Goal: Transaction & Acquisition: Purchase product/service

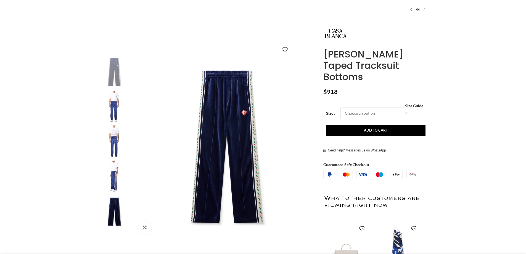
scroll to position [0, 58]
click at [109, 104] on img at bounding box center [114, 107] width 34 height 32
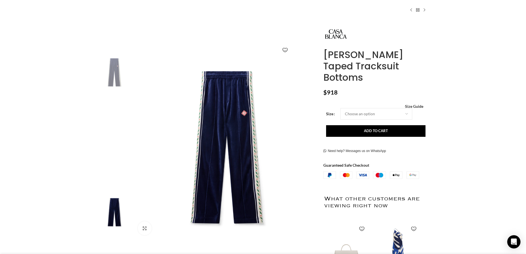
click at [110, 77] on img "1 / 5" at bounding box center [114, 72] width 34 height 32
click at [114, 108] on img "2 / 5" at bounding box center [114, 107] width 34 height 32
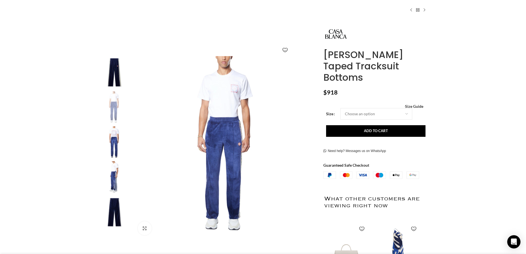
click at [115, 123] on img "2 / 5" at bounding box center [114, 107] width 34 height 32
click at [115, 128] on img "3 / 5" at bounding box center [114, 142] width 34 height 32
click at [113, 141] on img "3 / 5" at bounding box center [114, 142] width 34 height 32
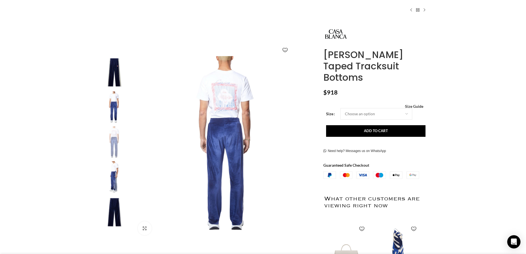
click at [116, 179] on img "4 / 5" at bounding box center [114, 177] width 34 height 32
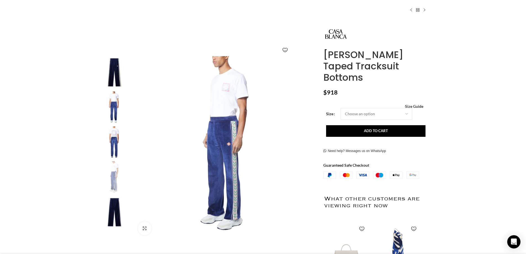
scroll to position [0, 116]
click at [114, 208] on img "5 / 5" at bounding box center [114, 212] width 34 height 32
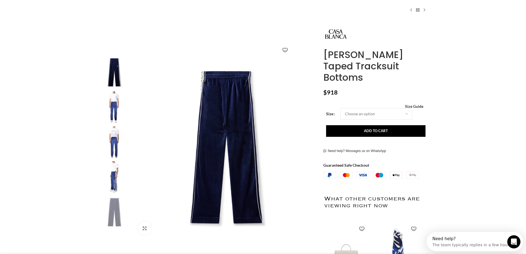
scroll to position [0, 0]
click at [109, 178] on img "4 / 5" at bounding box center [114, 177] width 34 height 32
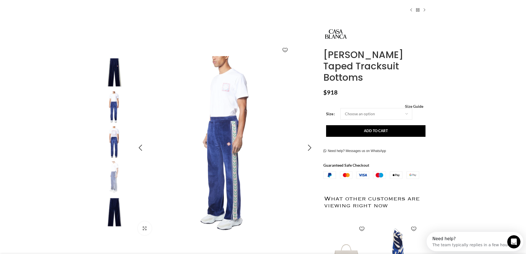
click at [238, 136] on img "4 / 5" at bounding box center [224, 147] width 183 height 183
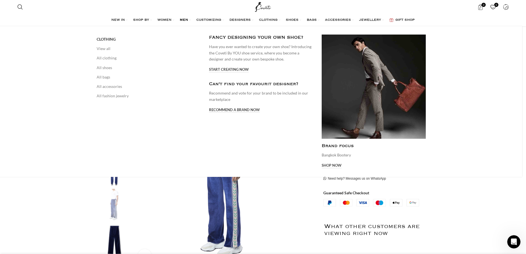
scroll to position [0, 232]
click at [187, 19] on span "MEN" at bounding box center [184, 20] width 8 height 4
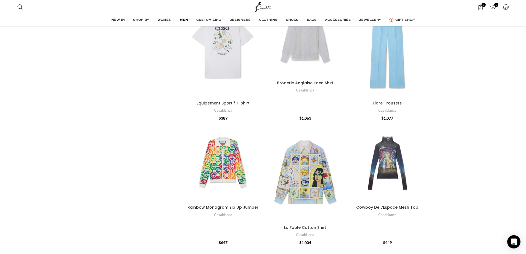
scroll to position [1987, 0]
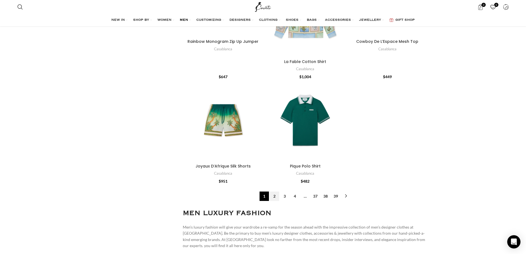
click at [274, 194] on link "2" at bounding box center [274, 195] width 9 height 9
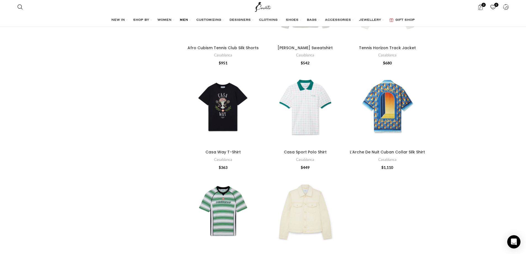
scroll to position [1807, 0]
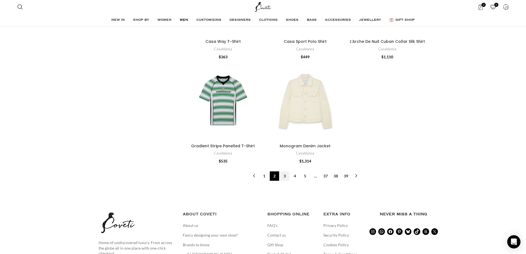
click at [285, 171] on link "3" at bounding box center [284, 175] width 9 height 9
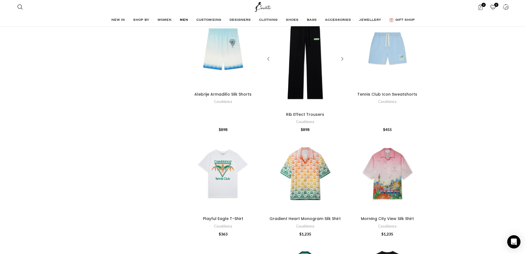
scroll to position [289, 0]
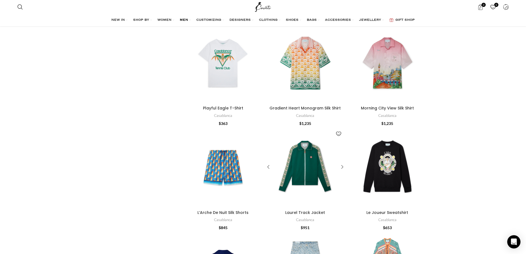
click at [312, 157] on div "Laurel Track Jacket" at bounding box center [312, 167] width 14 height 81
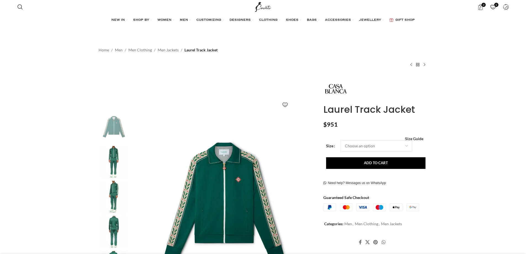
click at [114, 188] on img at bounding box center [114, 197] width 34 height 32
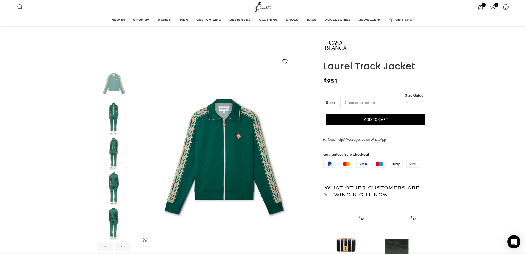
scroll to position [83, 0]
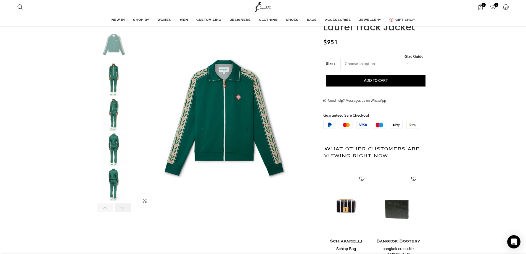
click at [123, 208] on div "Next slide" at bounding box center [123, 207] width 16 height 8
click at [121, 207] on div "Next slide" at bounding box center [123, 207] width 16 height 8
click at [104, 208] on div "Previous slide" at bounding box center [105, 207] width 16 height 8
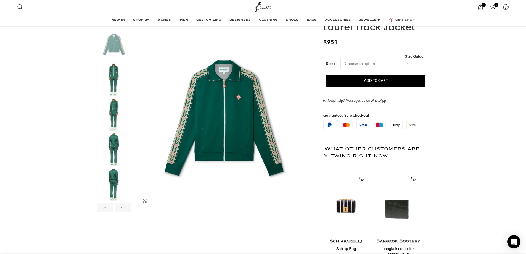
click at [104, 208] on div "Previous slide" at bounding box center [105, 207] width 16 height 8
click at [112, 101] on img "3 / 6" at bounding box center [114, 115] width 34 height 32
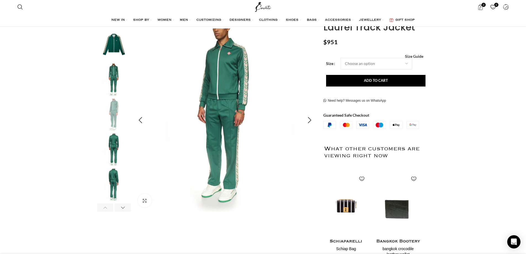
click at [232, 73] on img "3 / 6" at bounding box center [224, 119] width 183 height 183
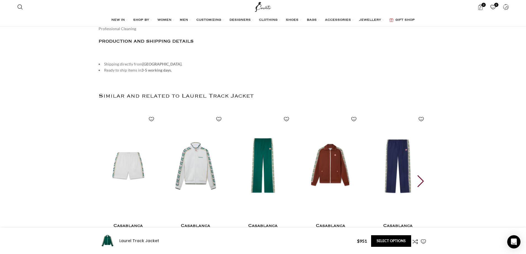
scroll to position [883, 0]
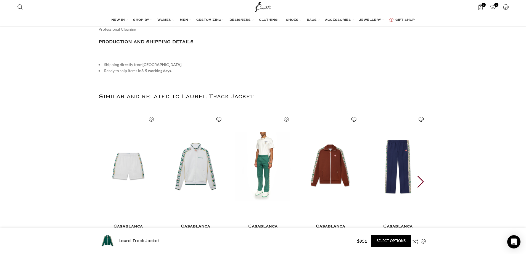
click at [263, 154] on img "3 / 30" at bounding box center [262, 166] width 61 height 114
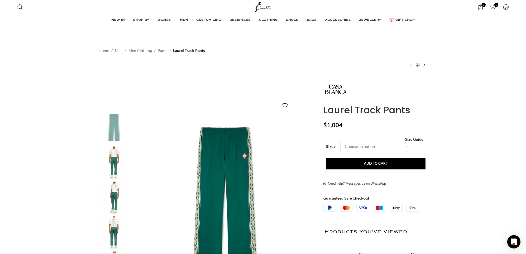
click at [115, 127] on img "1 / 6" at bounding box center [114, 127] width 34 height 32
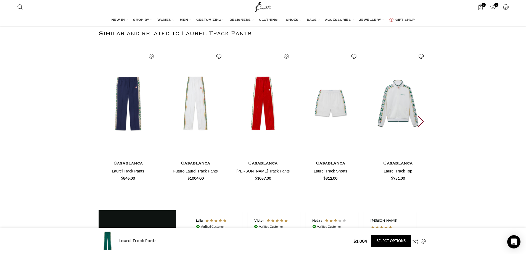
scroll to position [939, 0]
click at [423, 121] on div "Next slide" at bounding box center [420, 122] width 7 height 12
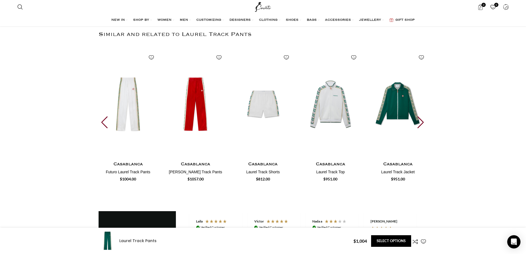
click at [423, 121] on div "Next slide" at bounding box center [420, 122] width 7 height 12
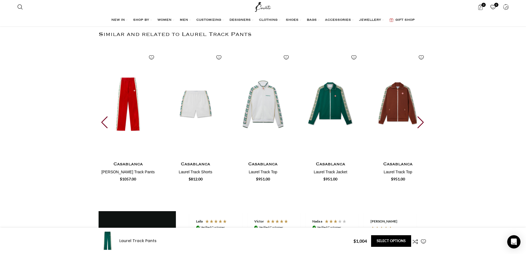
click at [423, 121] on div "Next slide" at bounding box center [420, 122] width 7 height 12
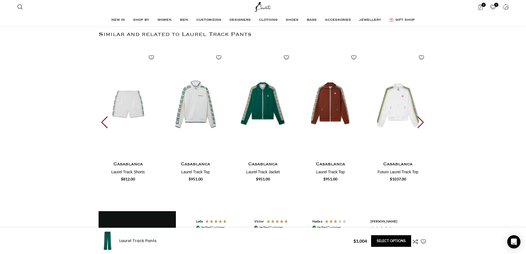
scroll to position [0, 116]
click at [423, 121] on div "Next slide" at bounding box center [420, 122] width 7 height 12
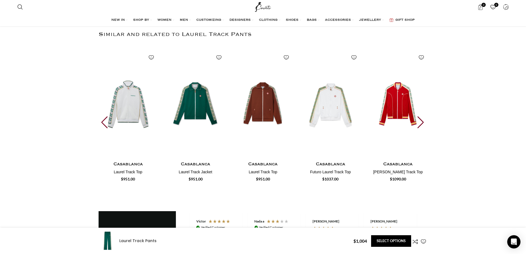
click at [423, 121] on div "Next slide" at bounding box center [420, 122] width 7 height 12
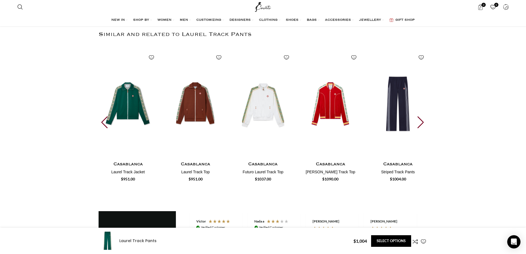
click at [423, 121] on div "Next slide" at bounding box center [420, 122] width 7 height 12
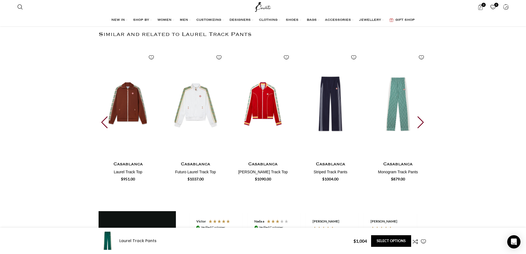
click at [423, 121] on div "Next slide" at bounding box center [420, 122] width 7 height 12
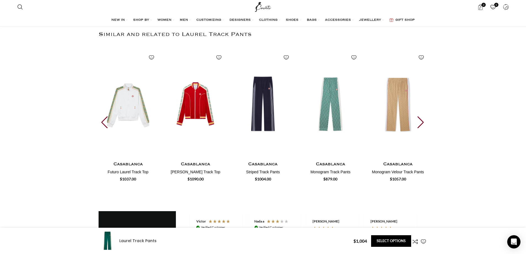
click at [423, 121] on div "Next slide" at bounding box center [420, 122] width 7 height 12
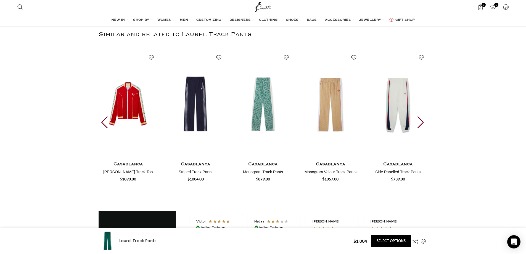
click at [423, 121] on div "Next slide" at bounding box center [420, 122] width 7 height 12
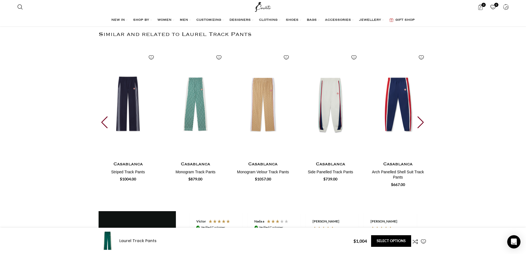
click at [423, 121] on div "Next slide" at bounding box center [420, 122] width 7 height 12
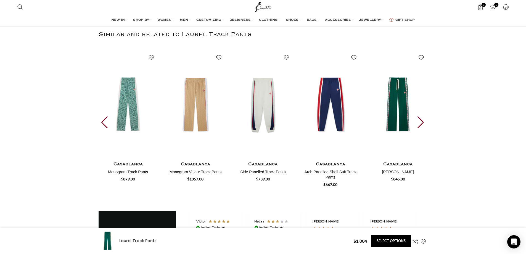
click at [423, 121] on div "Next slide" at bounding box center [420, 122] width 7 height 12
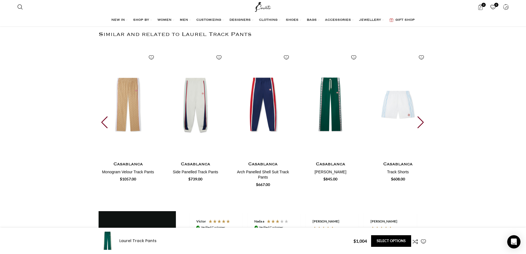
click at [423, 121] on div "Next slide" at bounding box center [420, 122] width 7 height 12
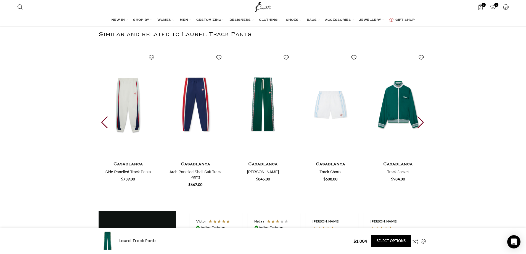
click at [423, 121] on div "Next slide" at bounding box center [420, 122] width 7 height 12
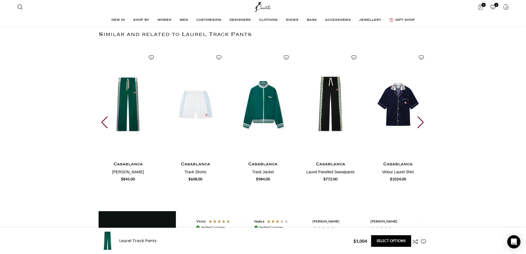
click at [423, 121] on div "Next slide" at bounding box center [420, 122] width 7 height 12
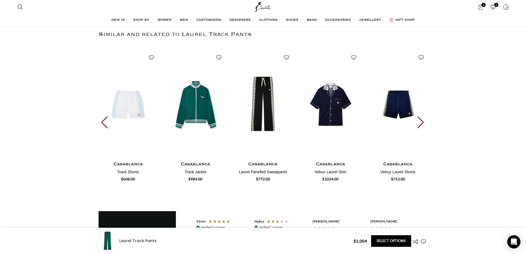
click at [423, 121] on div "Next slide" at bounding box center [420, 122] width 7 height 12
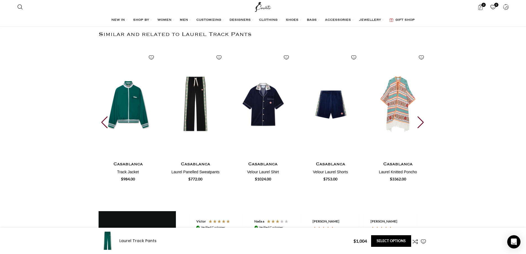
click at [423, 121] on div "Next slide" at bounding box center [420, 122] width 7 height 12
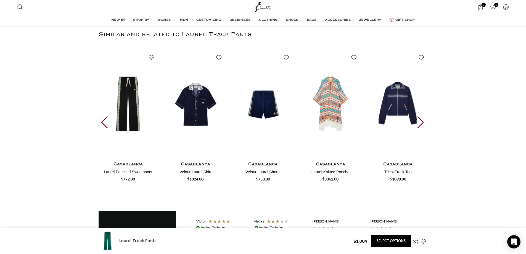
click at [423, 121] on div "Next slide" at bounding box center [420, 122] width 7 height 12
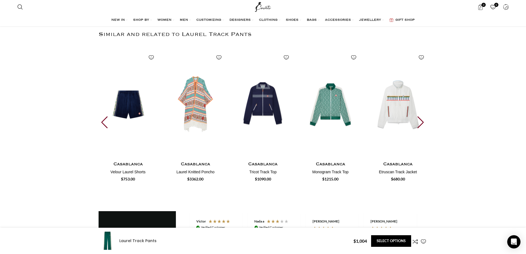
click at [423, 121] on div "Next slide" at bounding box center [420, 122] width 7 height 12
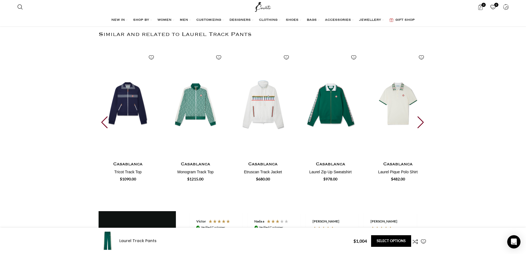
click at [423, 121] on div "Next slide" at bounding box center [420, 122] width 7 height 12
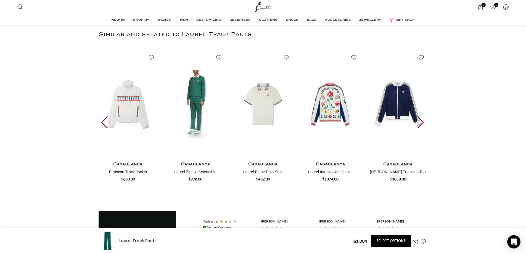
click at [192, 113] on img "25 / 30" at bounding box center [195, 104] width 61 height 114
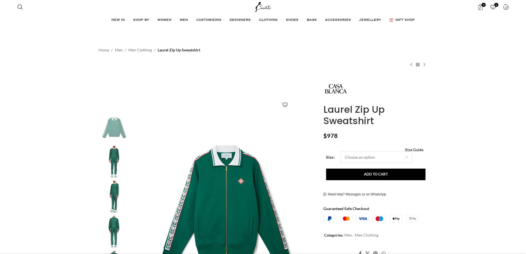
click at [238, 165] on img at bounding box center [225, 202] width 183 height 183
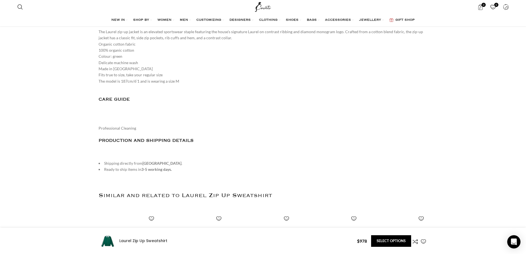
scroll to position [856, 0]
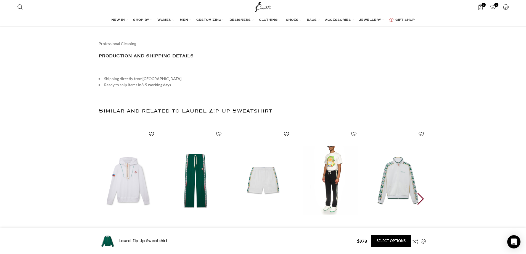
click at [332, 183] on img "4 / 30" at bounding box center [330, 181] width 61 height 114
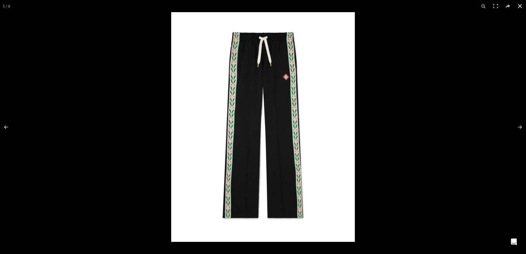
click at [76, 67] on div at bounding box center [263, 127] width 526 height 254
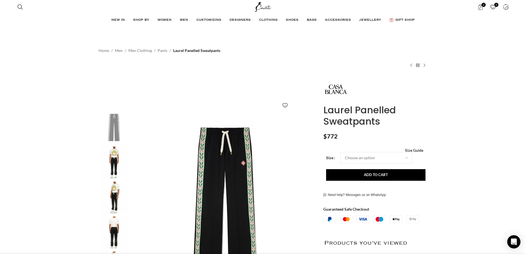
scroll to position [0, 116]
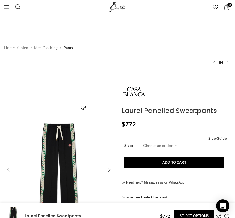
click at [64, 149] on img "1 / 6" at bounding box center [59, 170] width 112 height 112
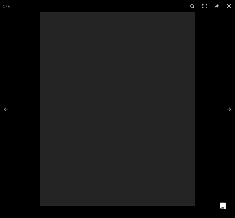
scroll to position [0, 130]
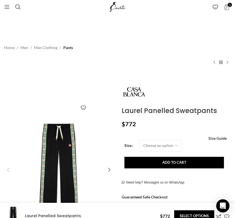
click at [67, 151] on img "1 / 6" at bounding box center [59, 170] width 112 height 112
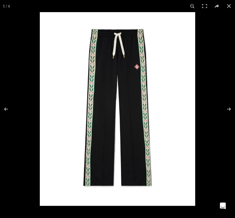
click at [112, 129] on img at bounding box center [117, 109] width 155 height 194
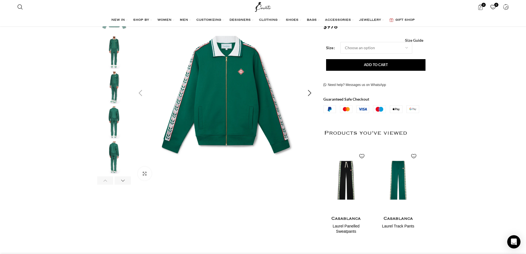
scroll to position [93, 0]
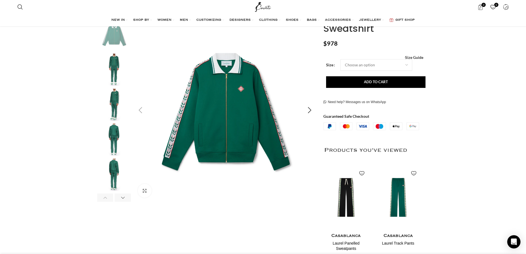
click at [175, 112] on img "1 / 6" at bounding box center [225, 109] width 183 height 183
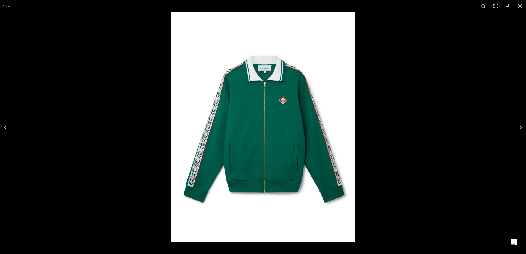
click at [210, 122] on img at bounding box center [263, 126] width 184 height 229
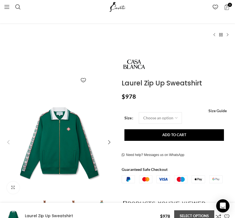
scroll to position [0, 843]
